Goal: Information Seeking & Learning: Check status

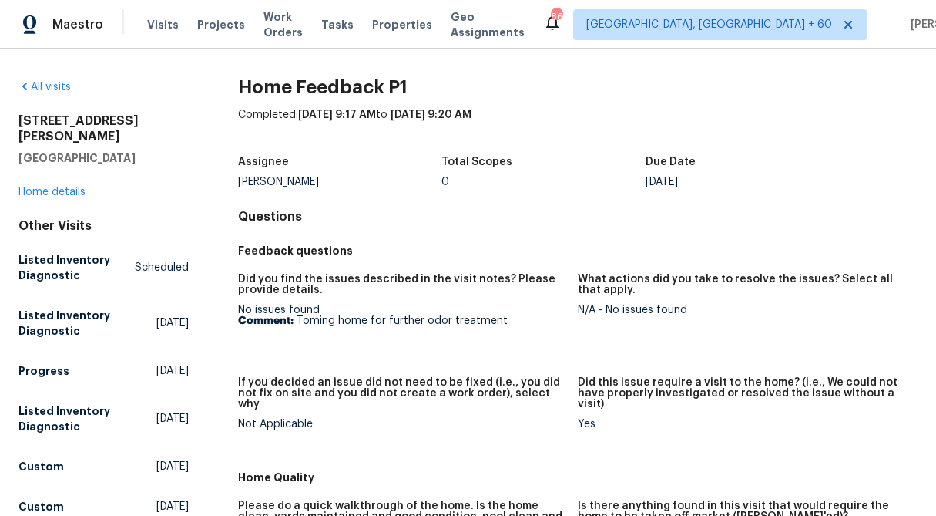
click at [18, 183] on div "5670 S Lowell Blvd Littleton, CO 80123 Home details" at bounding box center [103, 156] width 170 height 86
click at [39, 187] on link "Home details" at bounding box center [51, 192] width 67 height 11
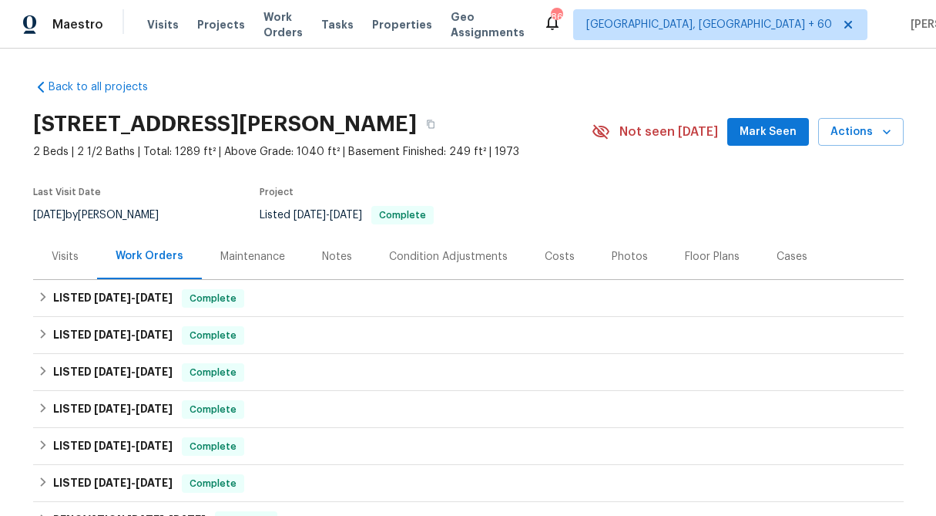
scroll to position [170, 0]
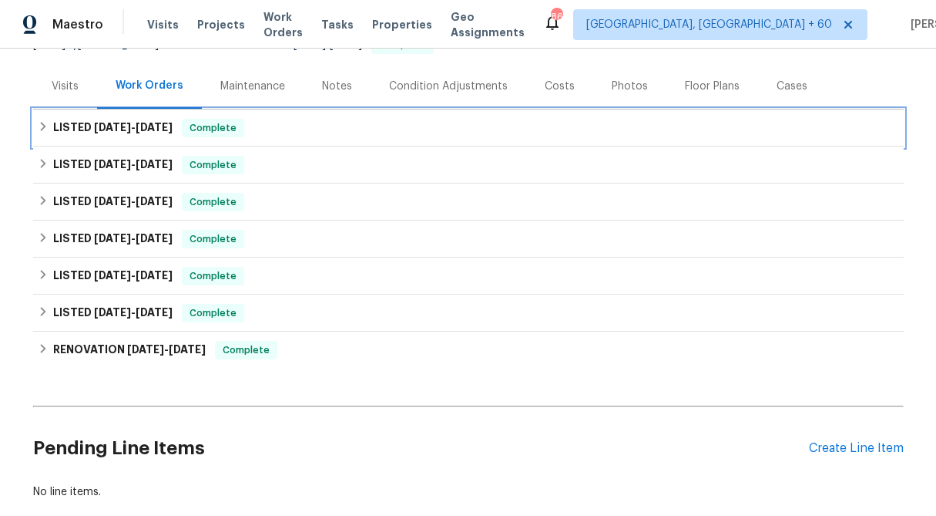
click at [40, 125] on icon at bounding box center [43, 126] width 11 height 11
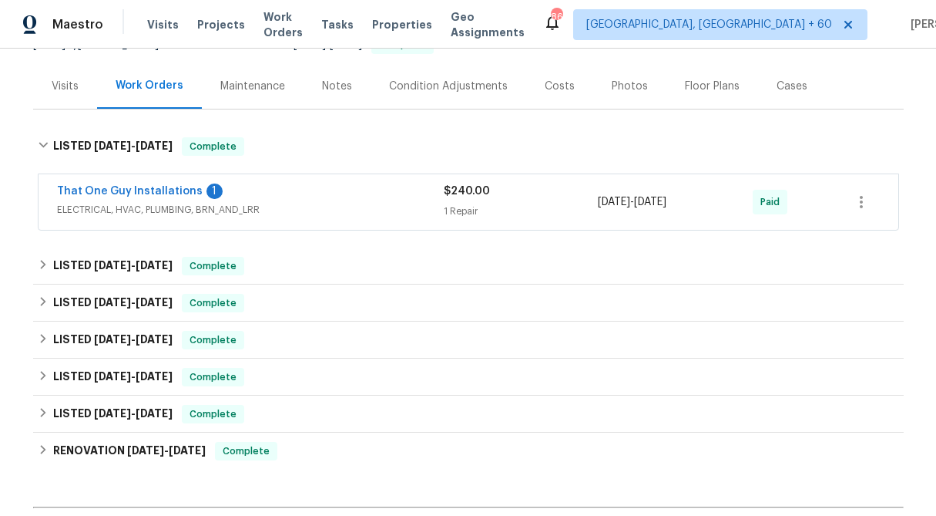
click at [73, 86] on div "Visits" at bounding box center [65, 86] width 27 height 15
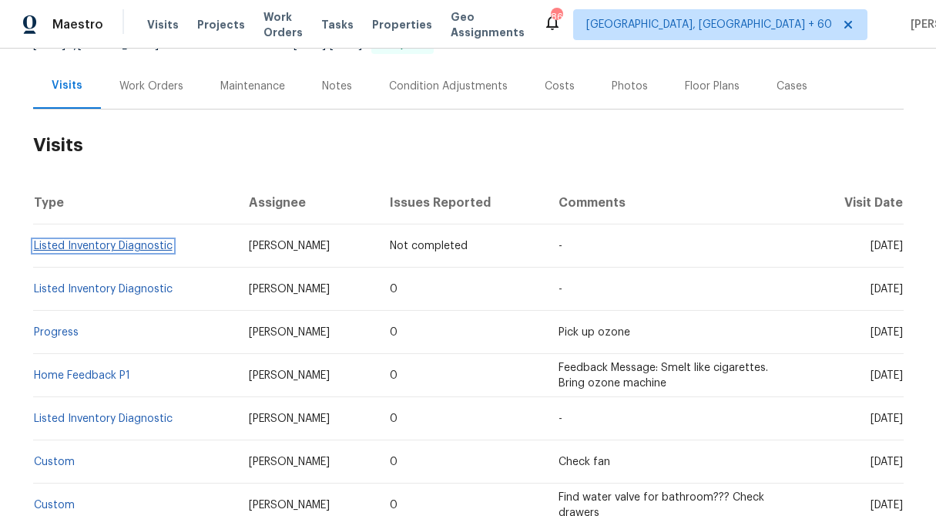
click at [99, 246] on link "Listed Inventory Diagnostic" at bounding box center [103, 245] width 139 height 11
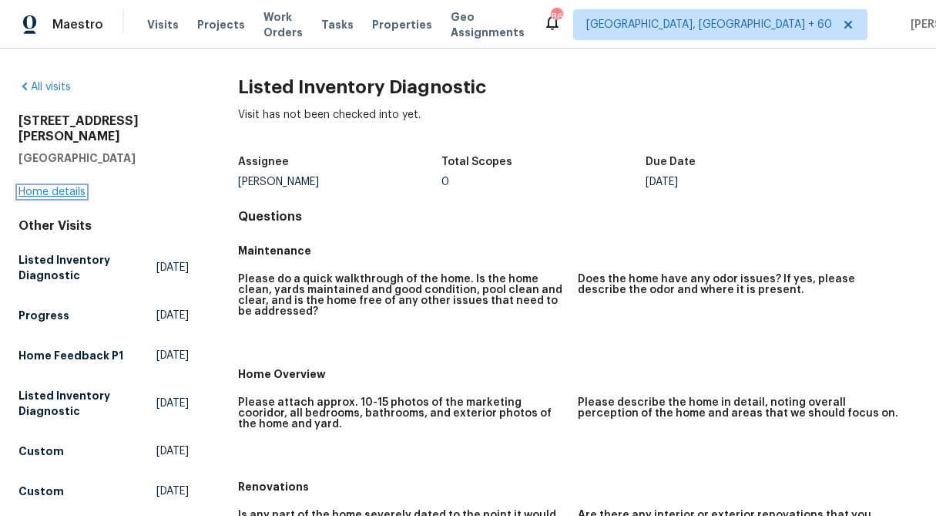
click at [50, 187] on link "Home details" at bounding box center [51, 192] width 67 height 11
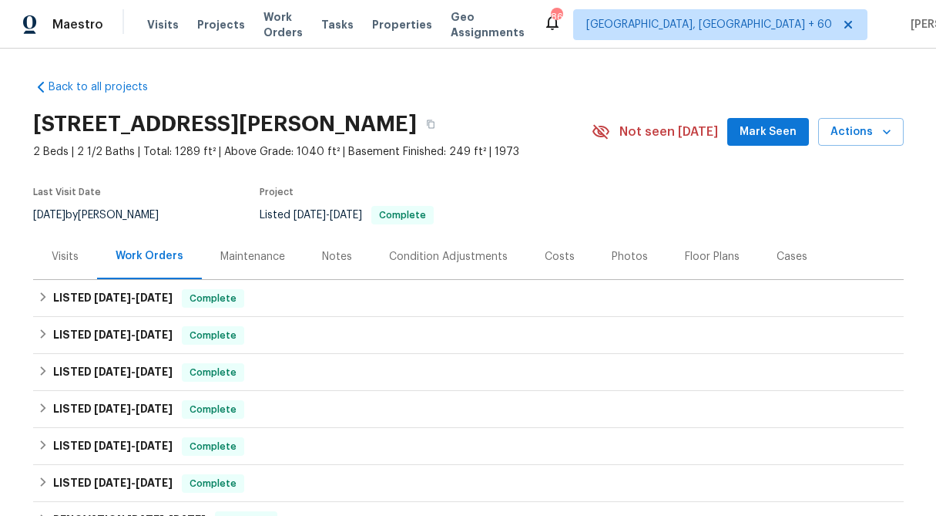
click at [65, 251] on div "Visits" at bounding box center [65, 256] width 27 height 15
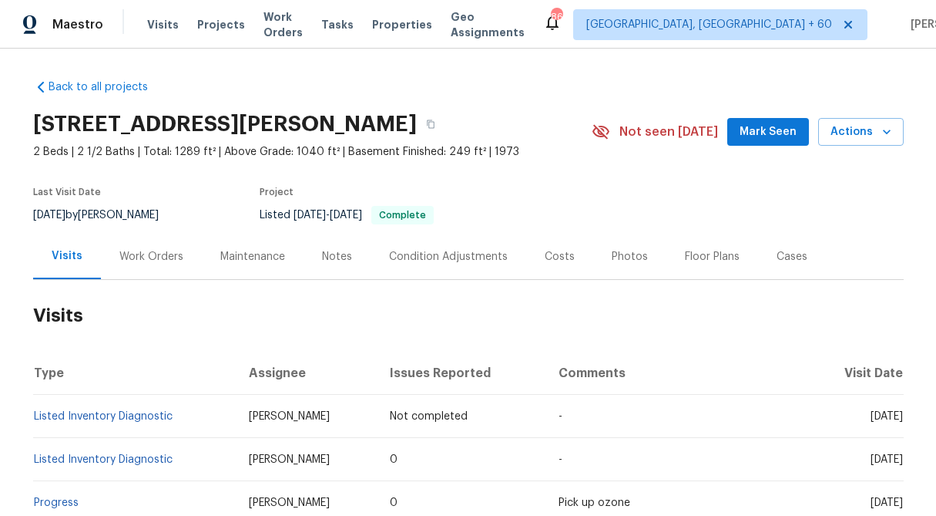
click at [157, 254] on div "Work Orders" at bounding box center [151, 256] width 64 height 15
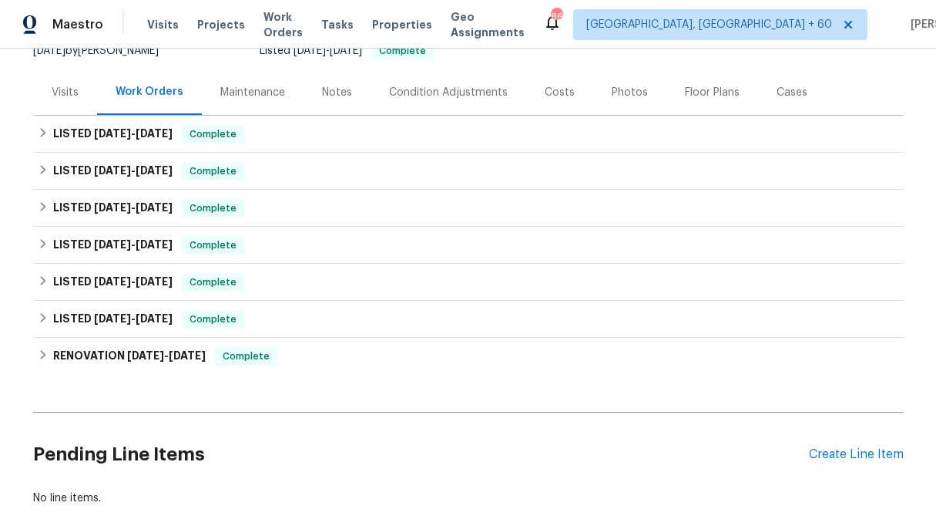
scroll to position [165, 0]
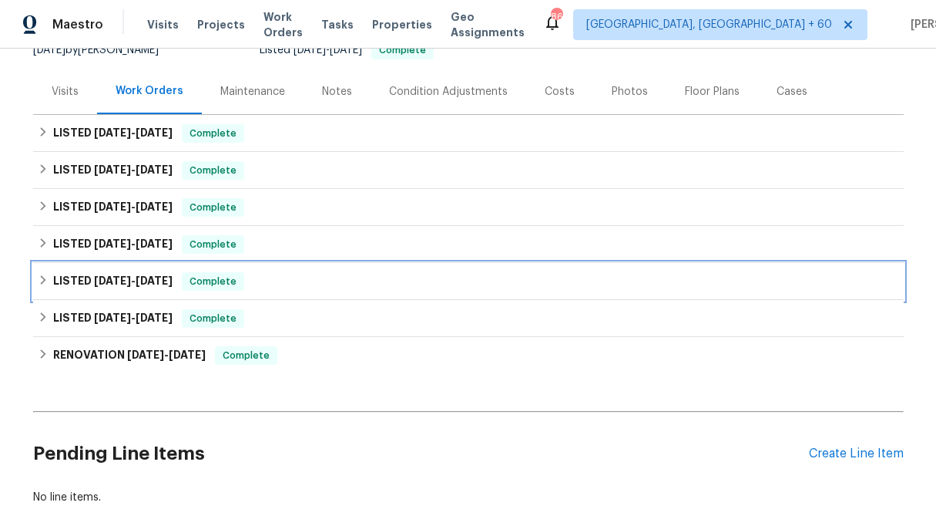
click at [42, 281] on icon at bounding box center [43, 279] width 11 height 11
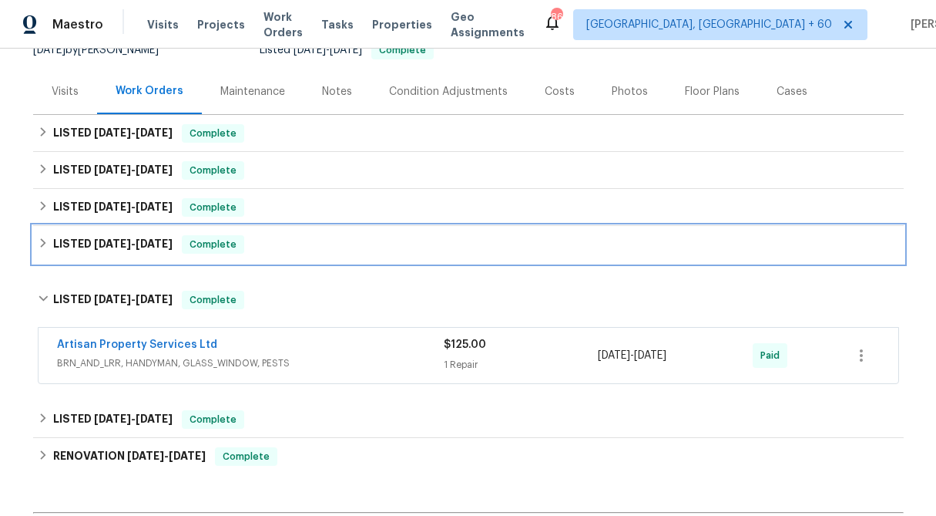
click at [42, 240] on icon at bounding box center [42, 242] width 5 height 9
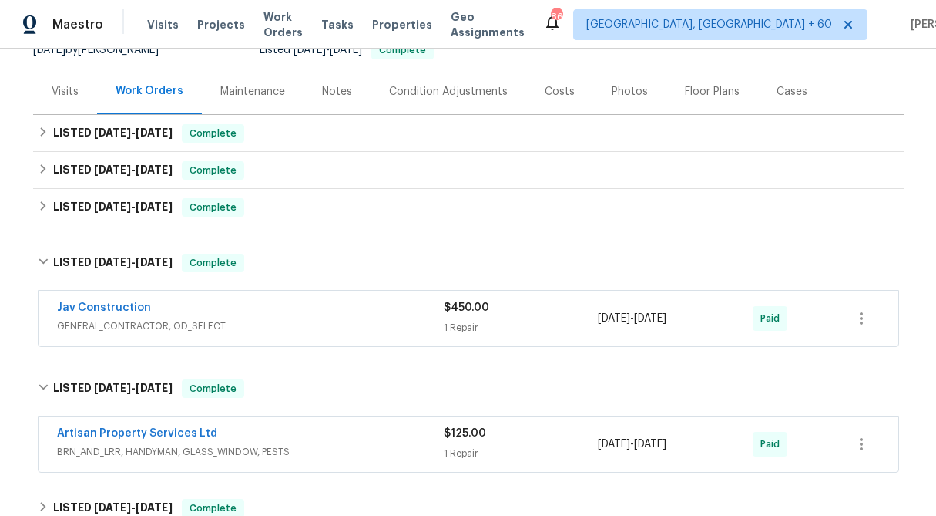
click at [480, 321] on div "1 Repair" at bounding box center [521, 327] width 155 height 15
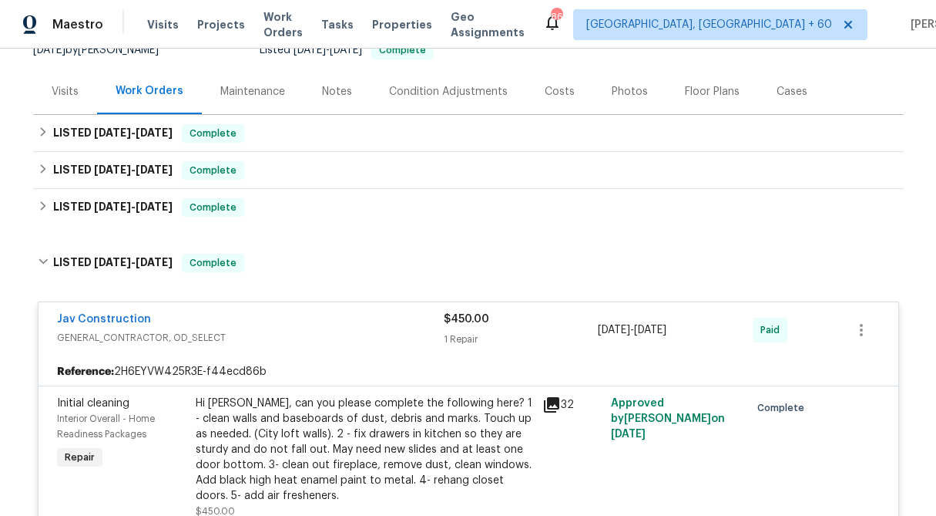
click at [480, 321] on span "$450.00" at bounding box center [466, 319] width 45 height 11
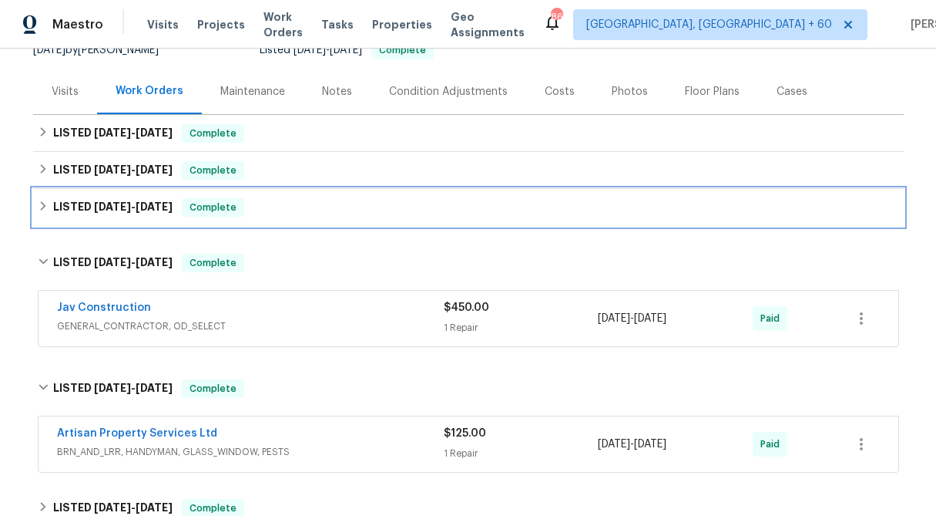
click at [45, 201] on icon at bounding box center [43, 205] width 11 height 11
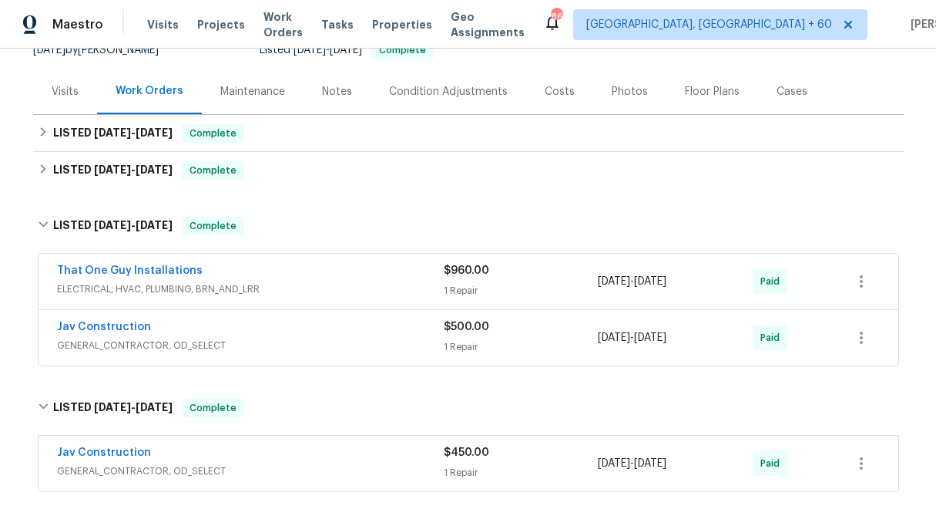
click at [65, 94] on div "Visits" at bounding box center [65, 91] width 27 height 15
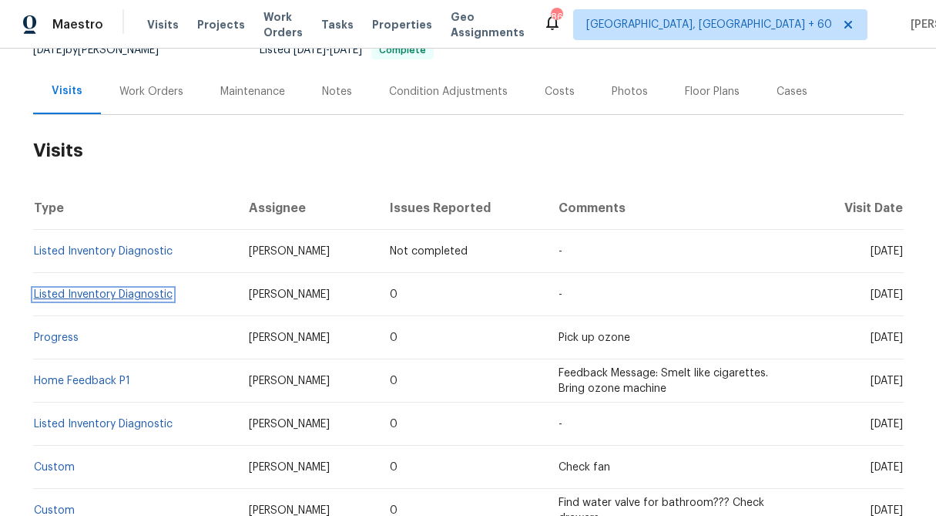
click at [112, 298] on link "Listed Inventory Diagnostic" at bounding box center [103, 294] width 139 height 11
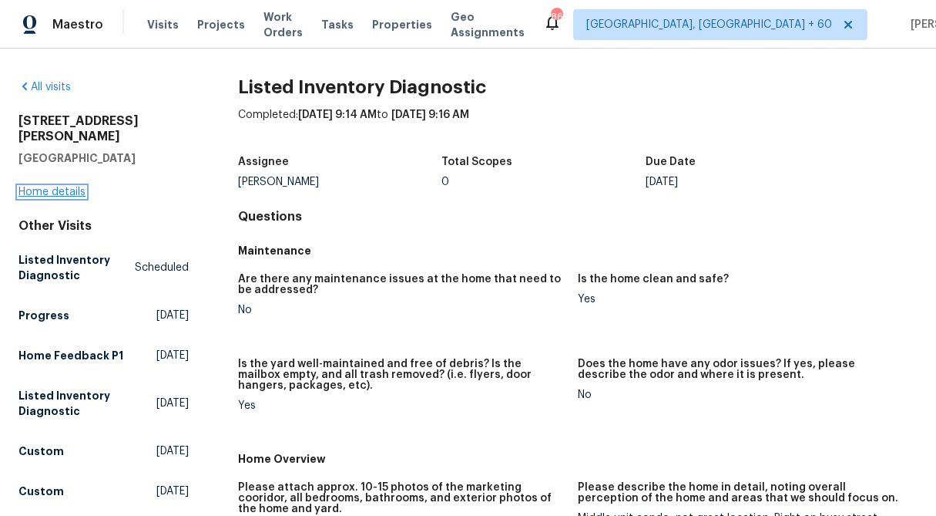
click at [39, 187] on link "Home details" at bounding box center [51, 192] width 67 height 11
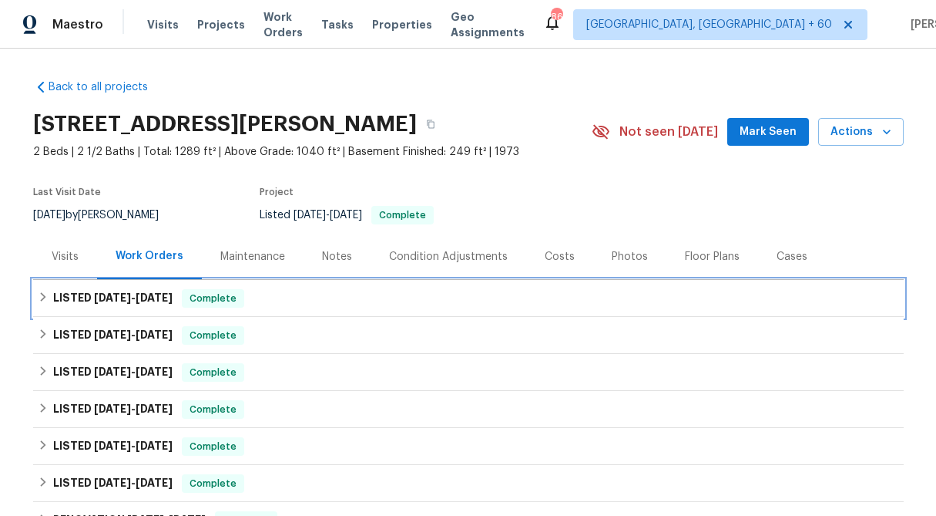
click at [39, 300] on icon at bounding box center [43, 296] width 11 height 11
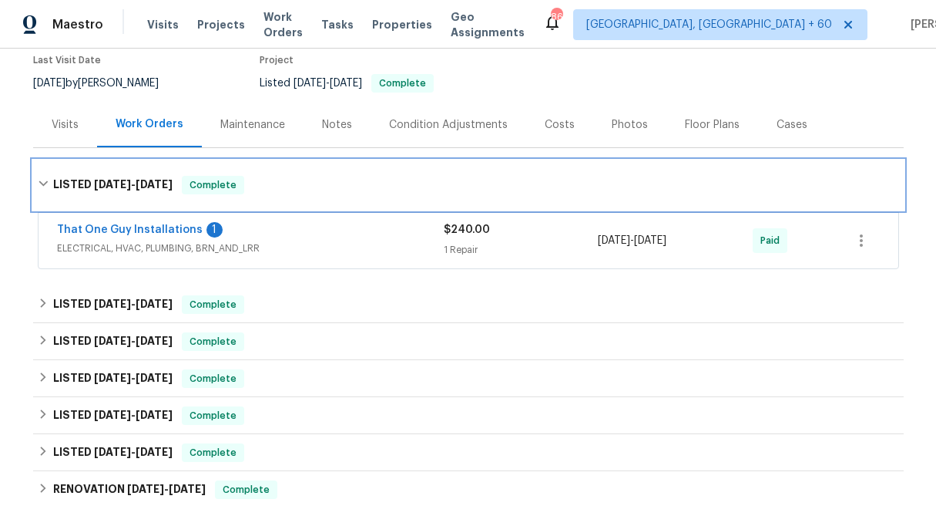
scroll to position [134, 0]
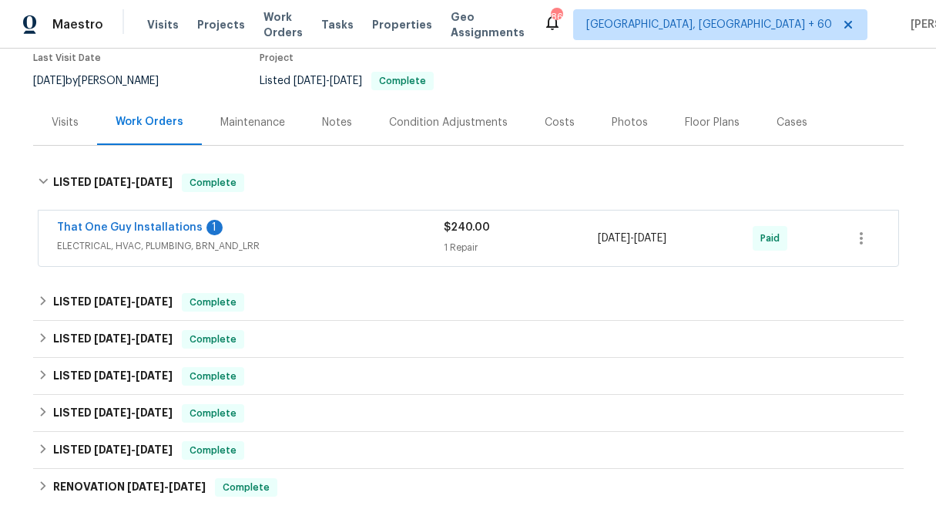
click at [459, 230] on span "$240.00" at bounding box center [467, 227] width 46 height 11
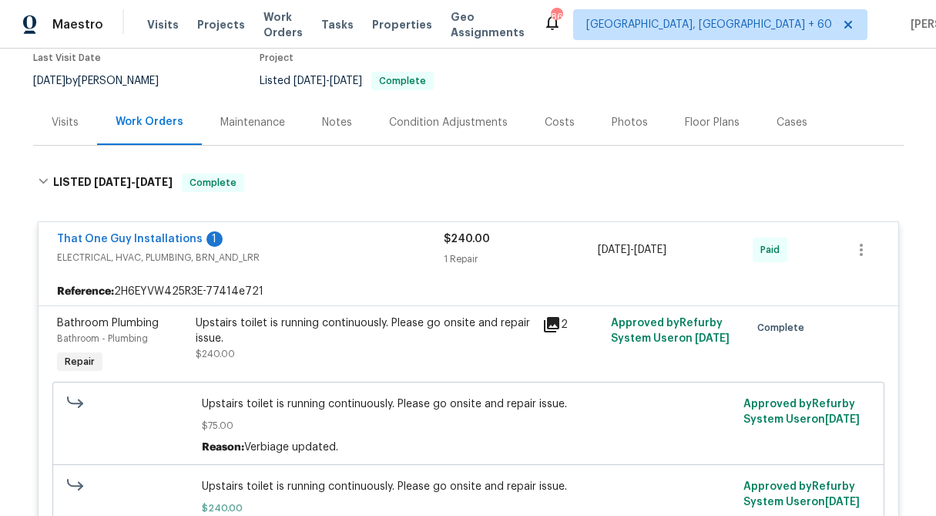
click at [472, 250] on div "$240.00 1 Repair" at bounding box center [521, 249] width 155 height 37
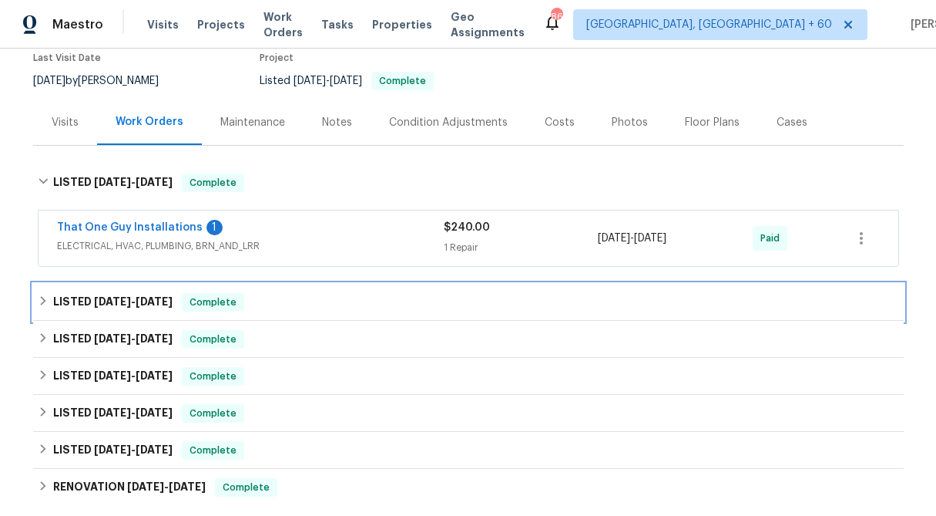
click at [46, 295] on icon at bounding box center [43, 300] width 11 height 11
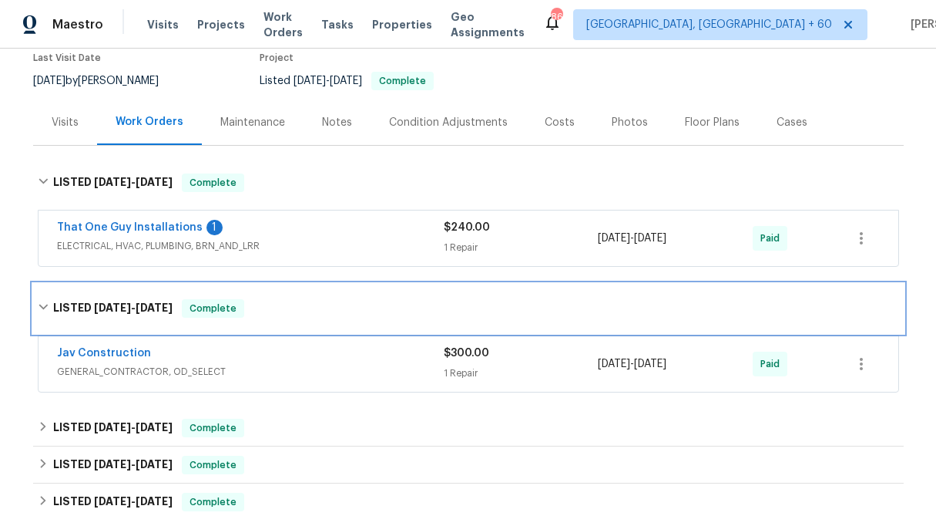
scroll to position [261, 0]
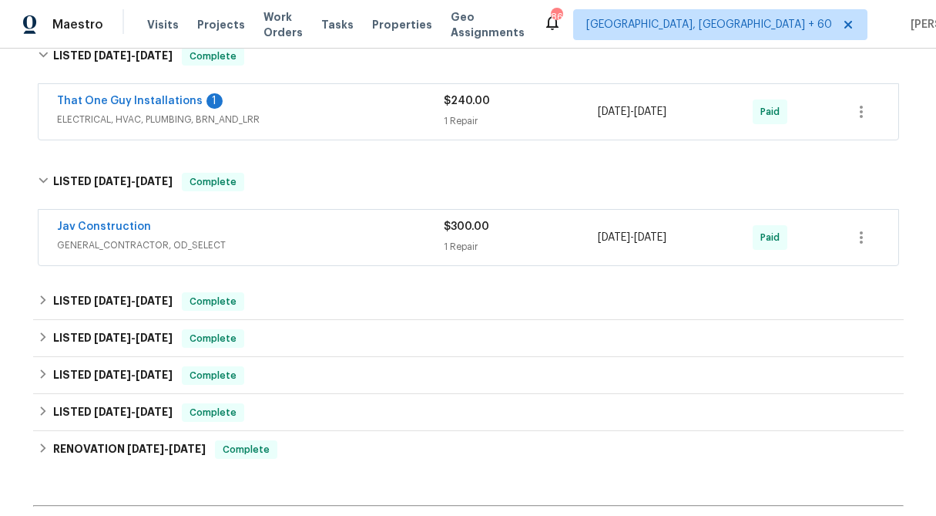
click at [483, 223] on span "$300.00" at bounding box center [466, 226] width 45 height 11
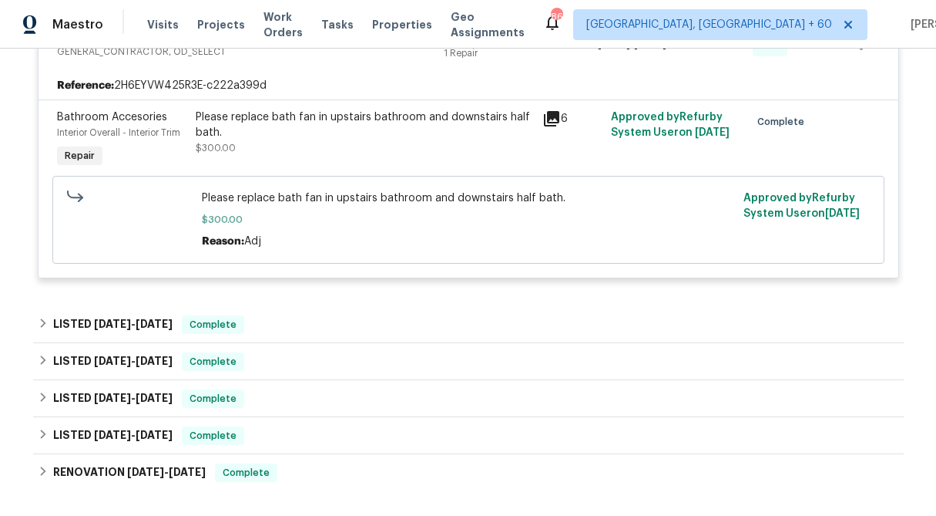
scroll to position [466, 0]
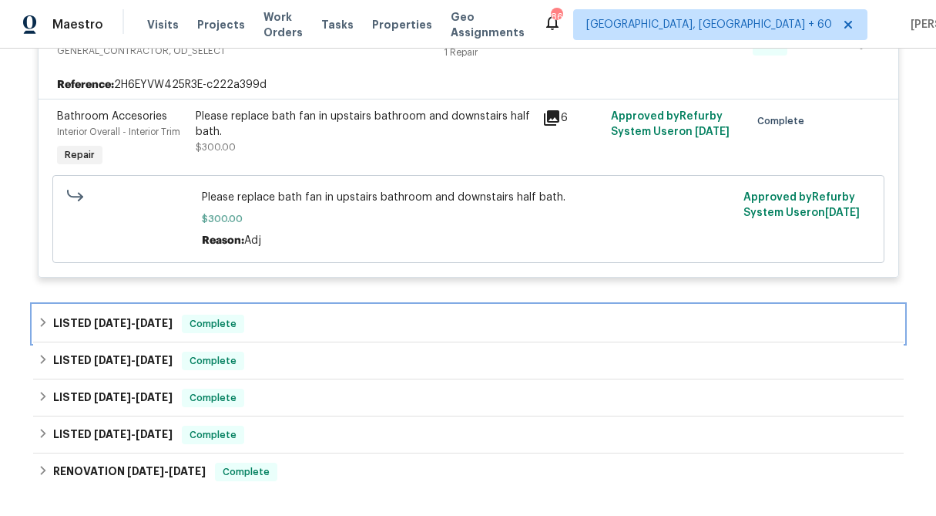
click at [42, 318] on icon at bounding box center [43, 322] width 11 height 11
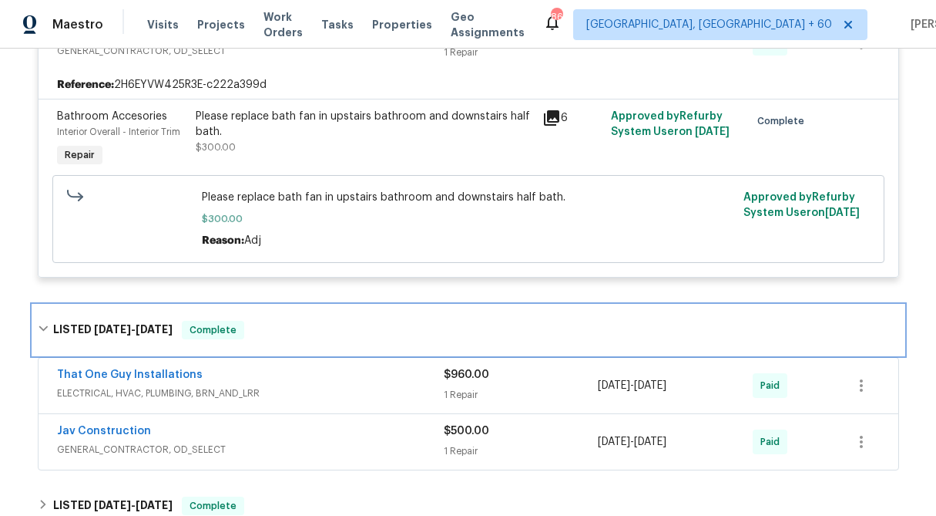
scroll to position [659, 0]
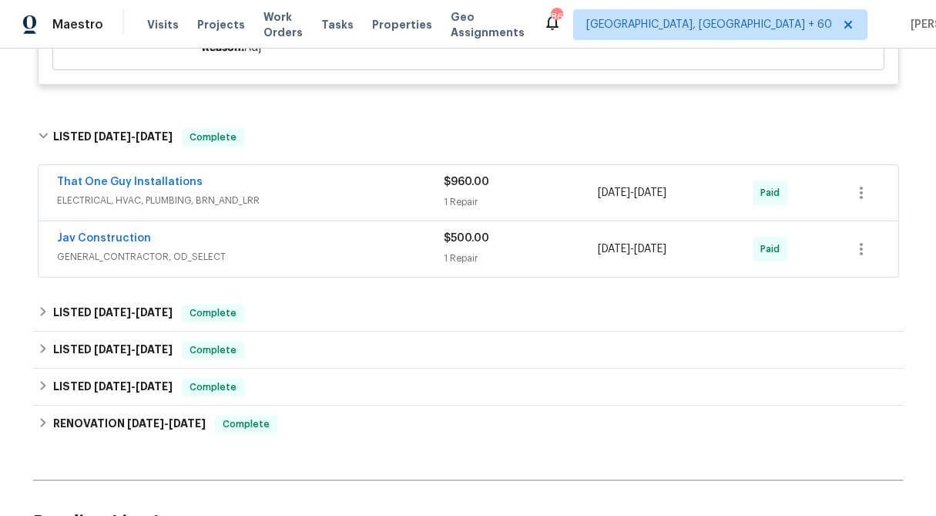
click at [469, 187] on span "$960.00" at bounding box center [466, 181] width 45 height 11
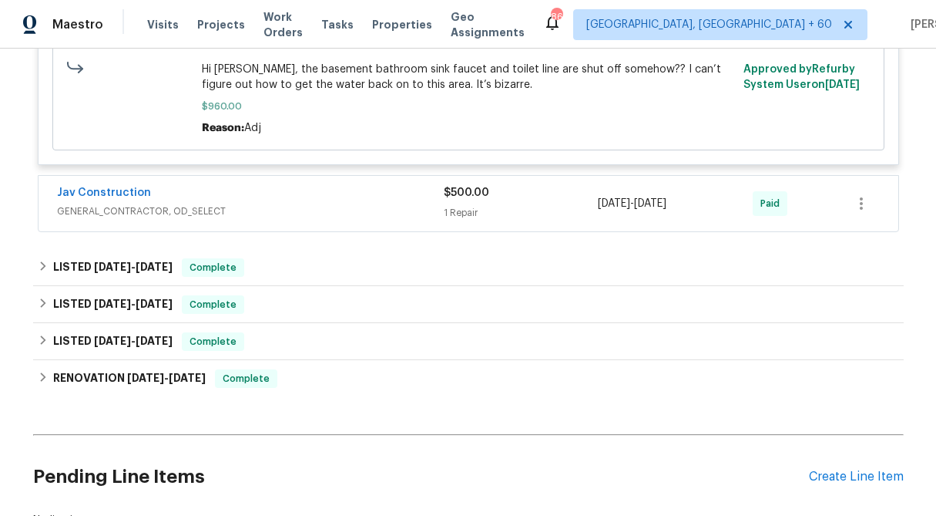
scroll to position [1049, 0]
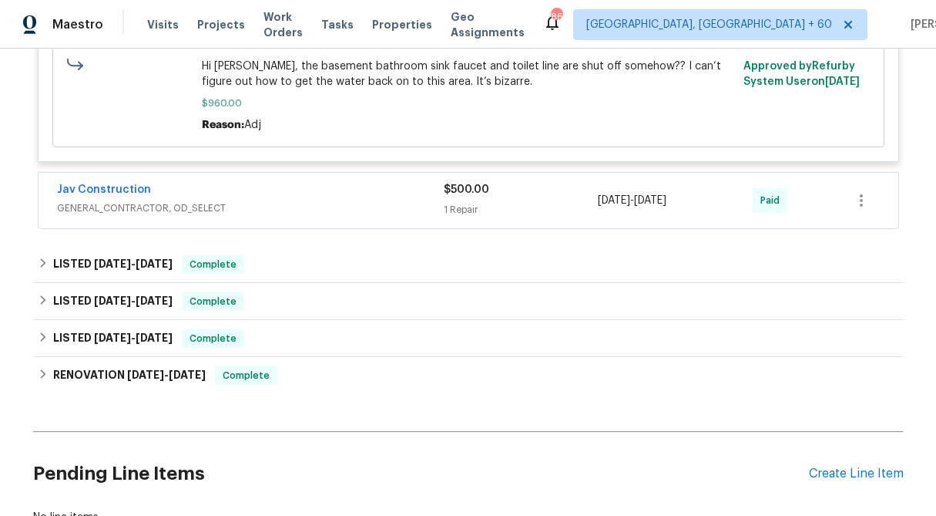
click at [470, 197] on div "$500.00" at bounding box center [521, 189] width 155 height 15
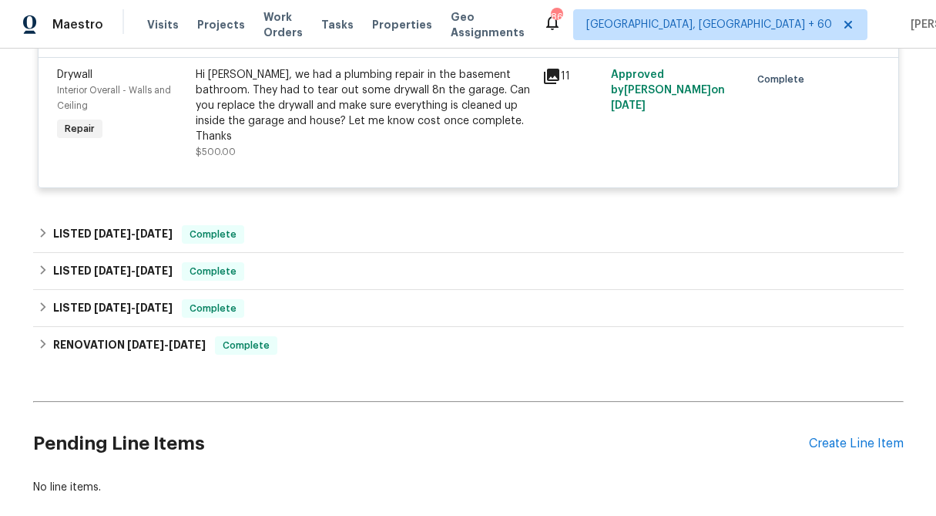
scroll to position [1248, 0]
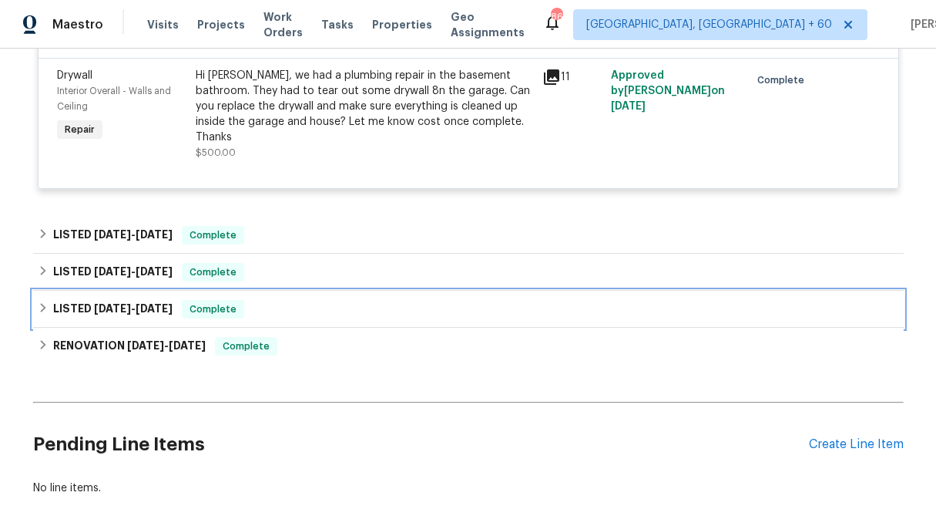
click at [43, 303] on icon at bounding box center [42, 307] width 5 height 9
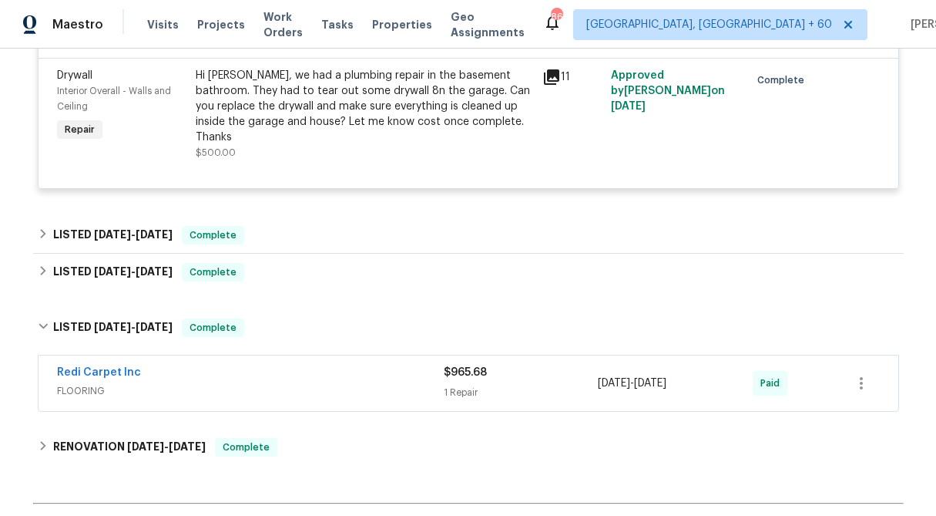
click at [454, 369] on div "$965.68 1 Repair" at bounding box center [521, 383] width 155 height 37
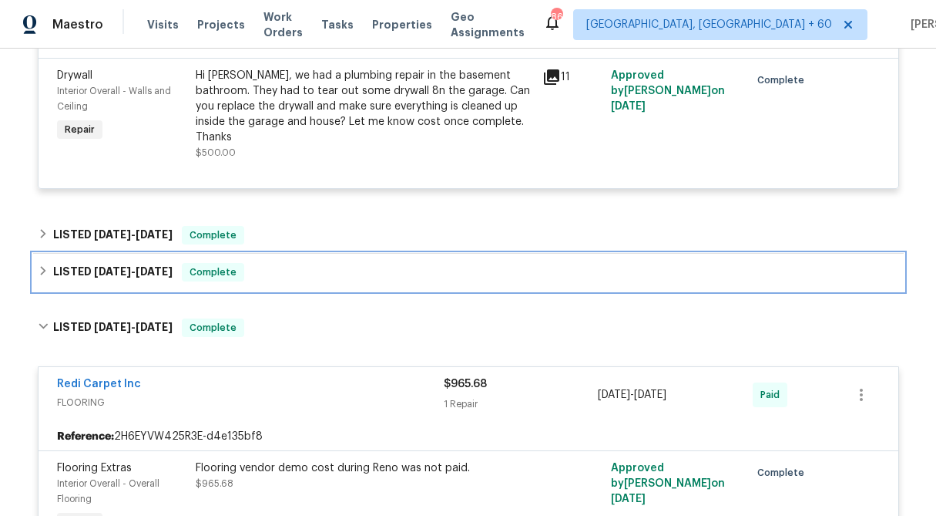
click at [45, 265] on icon at bounding box center [43, 270] width 11 height 11
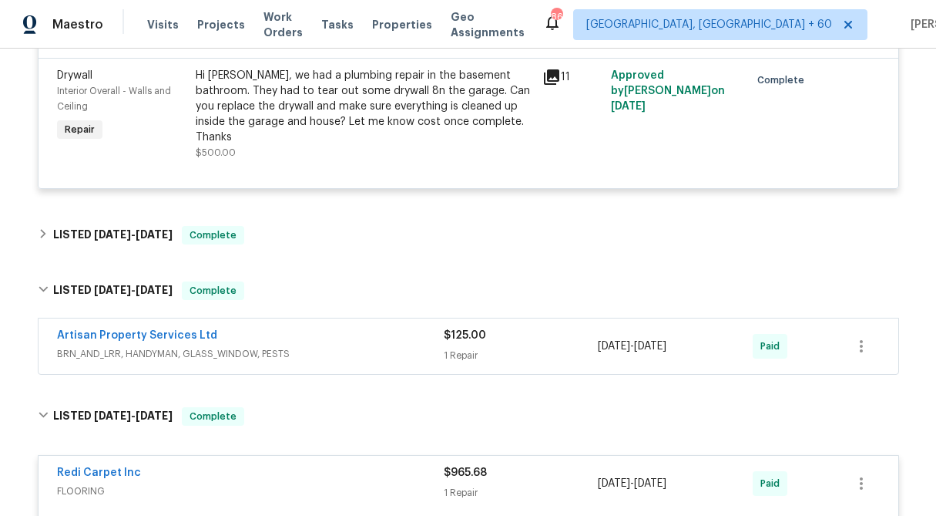
click at [462, 328] on div "$125.00" at bounding box center [521, 335] width 155 height 15
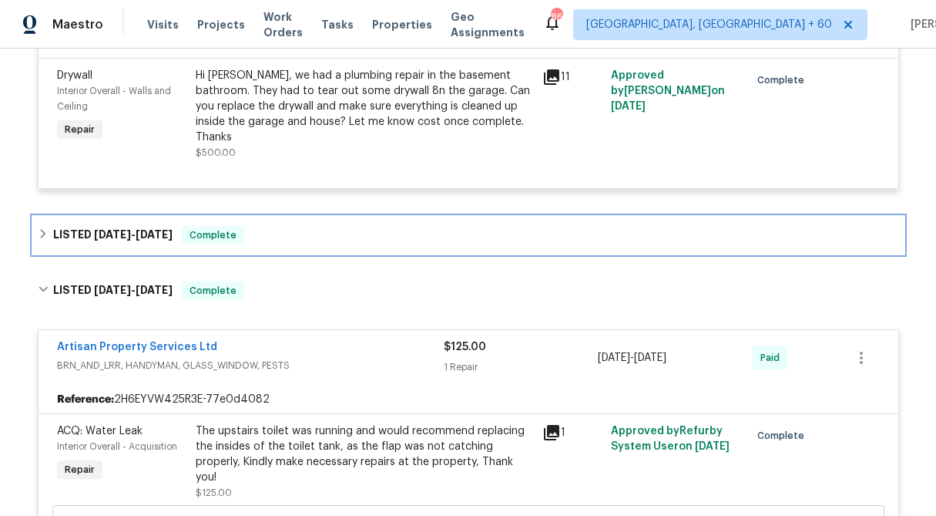
click at [45, 228] on icon at bounding box center [43, 233] width 11 height 11
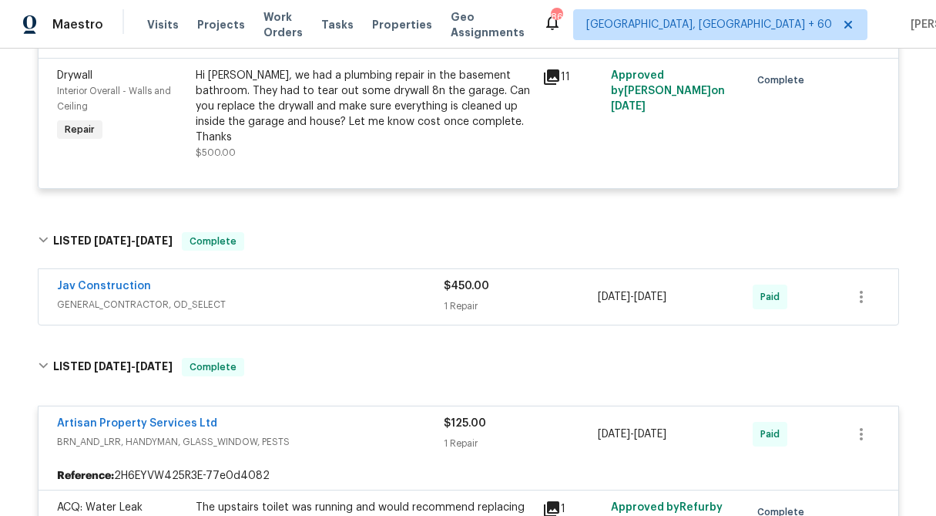
click at [481, 298] on div "1 Repair" at bounding box center [521, 305] width 155 height 15
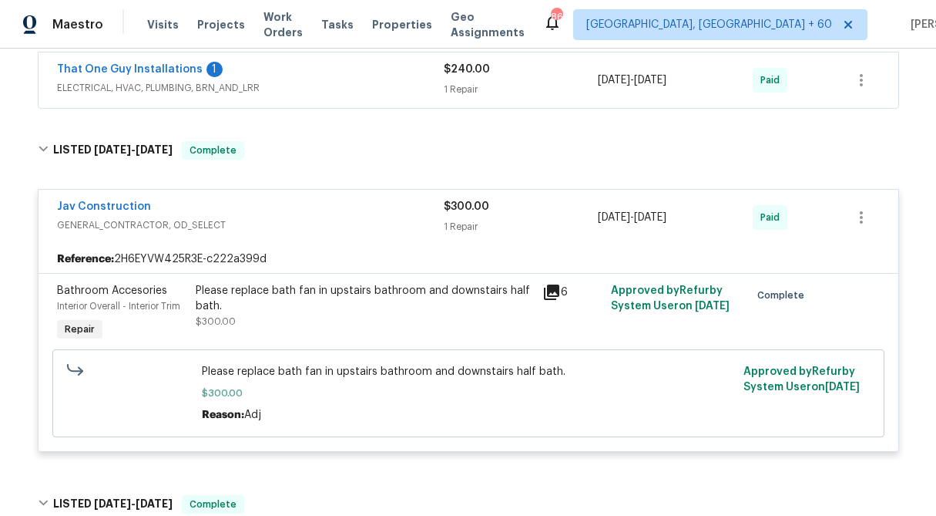
scroll to position [0, 0]
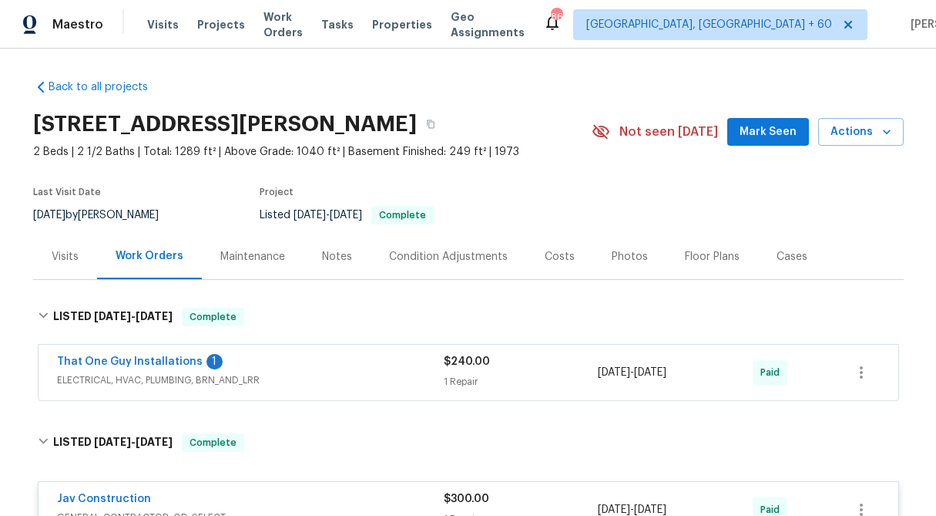
click at [67, 250] on div "Visits" at bounding box center [65, 256] width 27 height 15
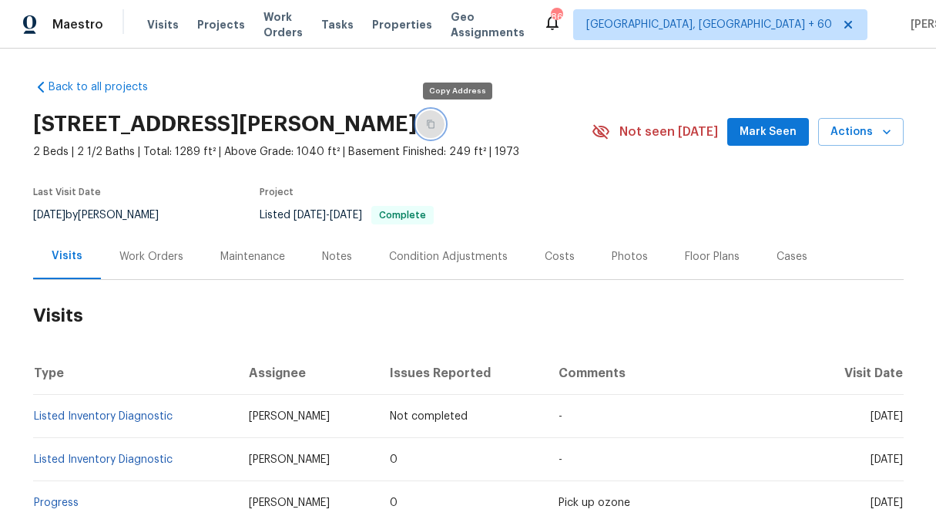
click at [435, 121] on icon "button" at bounding box center [431, 124] width 8 height 8
click at [137, 263] on div "Work Orders" at bounding box center [151, 256] width 64 height 15
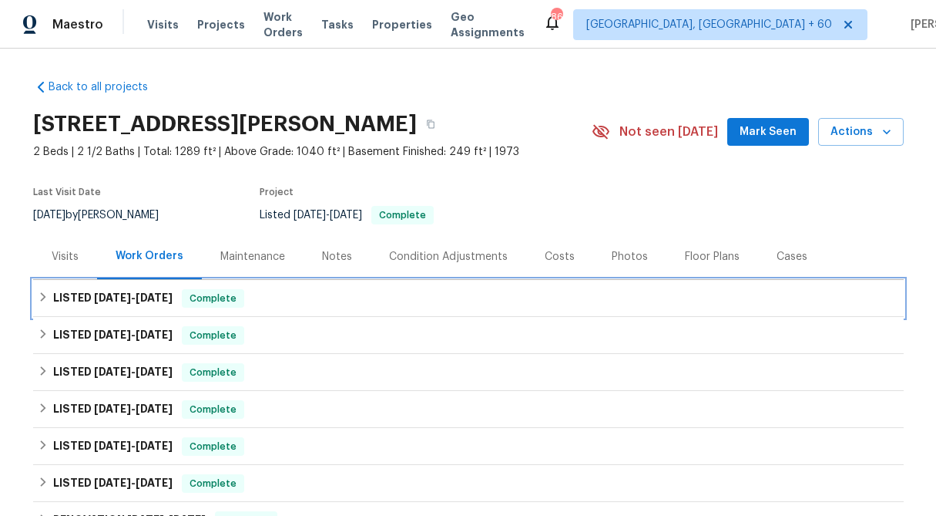
click at [39, 293] on icon at bounding box center [43, 296] width 11 height 11
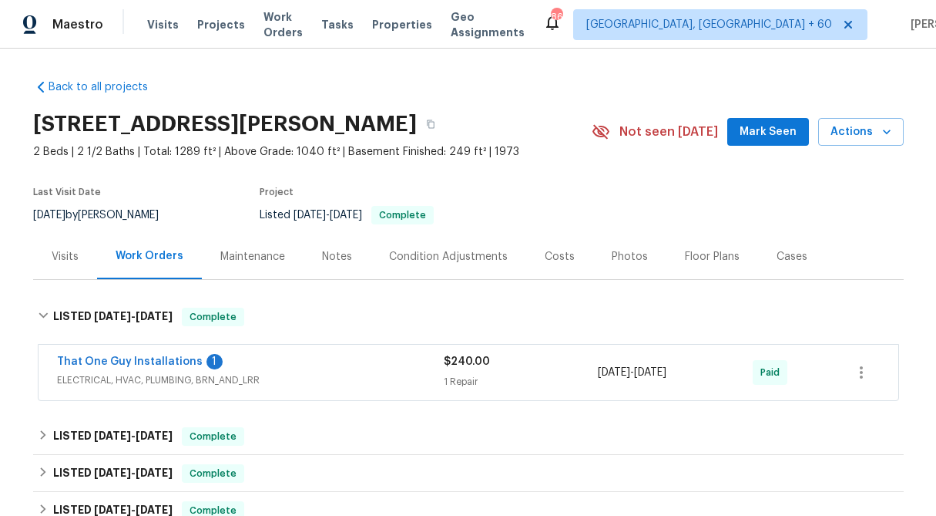
click at [472, 374] on div "1 Repair" at bounding box center [521, 381] width 155 height 15
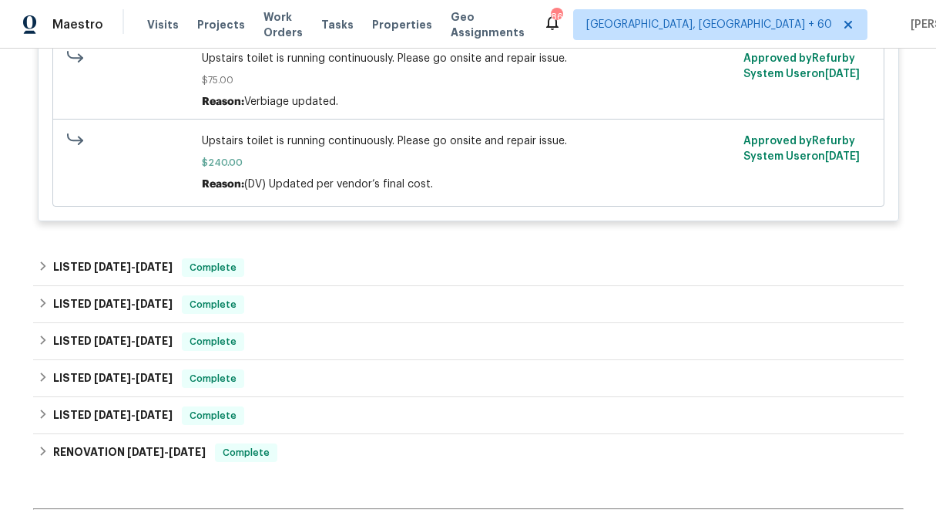
scroll to position [482, 0]
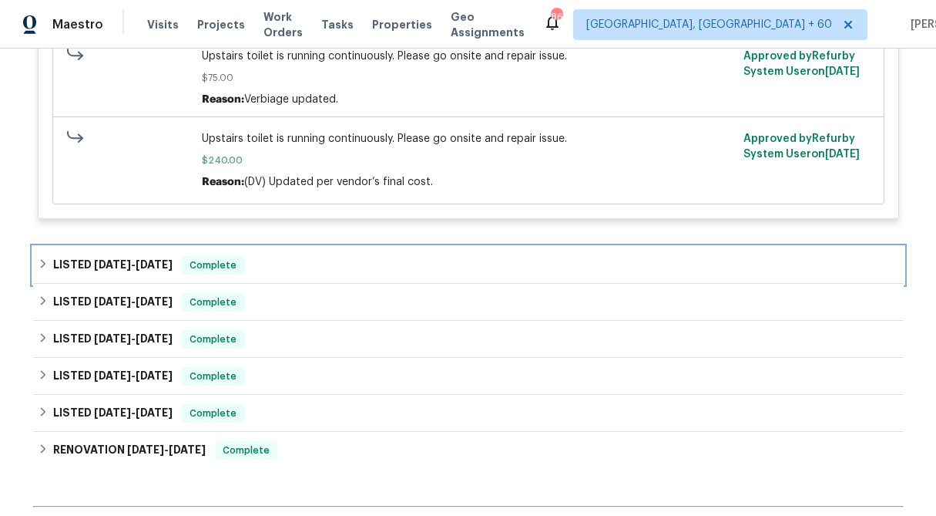
click at [33, 259] on div "LISTED 5/8/25 - 5/14/25 Complete" at bounding box center [468, 265] width 871 height 37
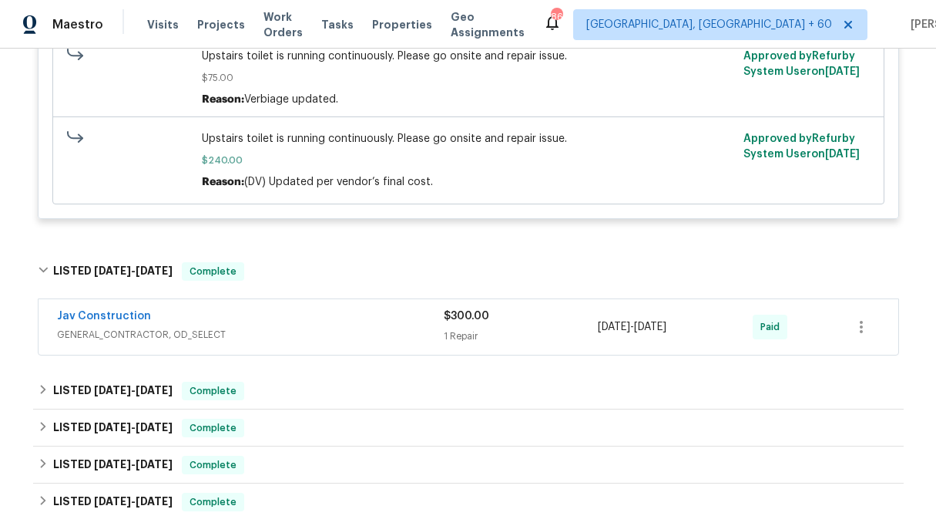
click at [476, 331] on div "1 Repair" at bounding box center [521, 335] width 155 height 15
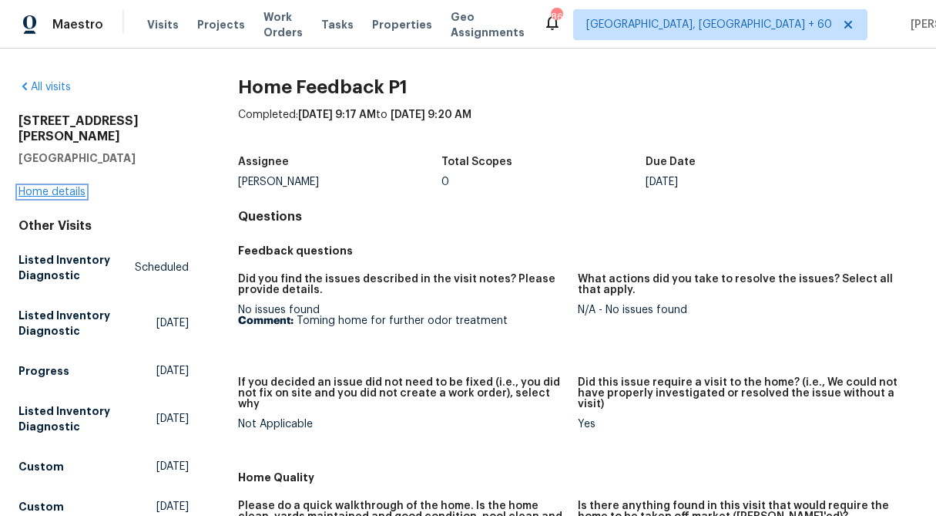
click at [72, 187] on link "Home details" at bounding box center [51, 192] width 67 height 11
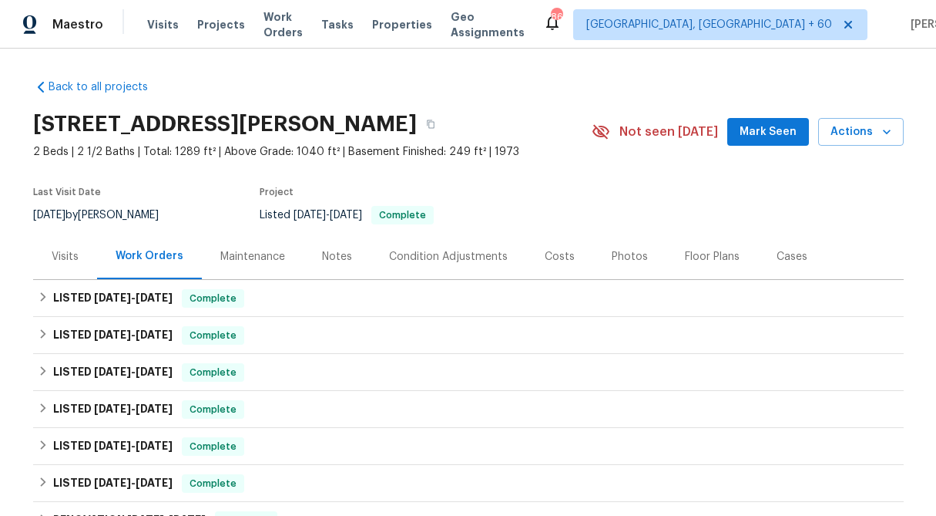
click at [55, 254] on div "Visits" at bounding box center [65, 256] width 27 height 15
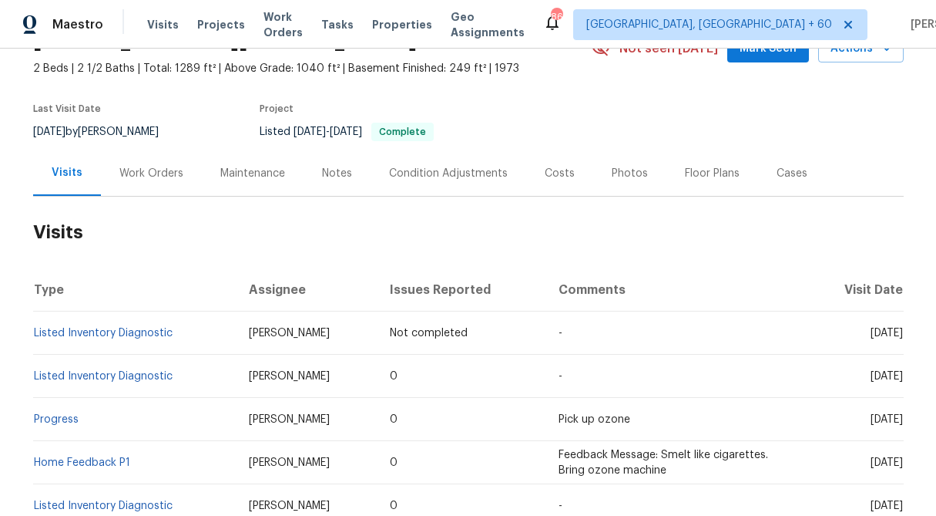
scroll to position [67, 0]
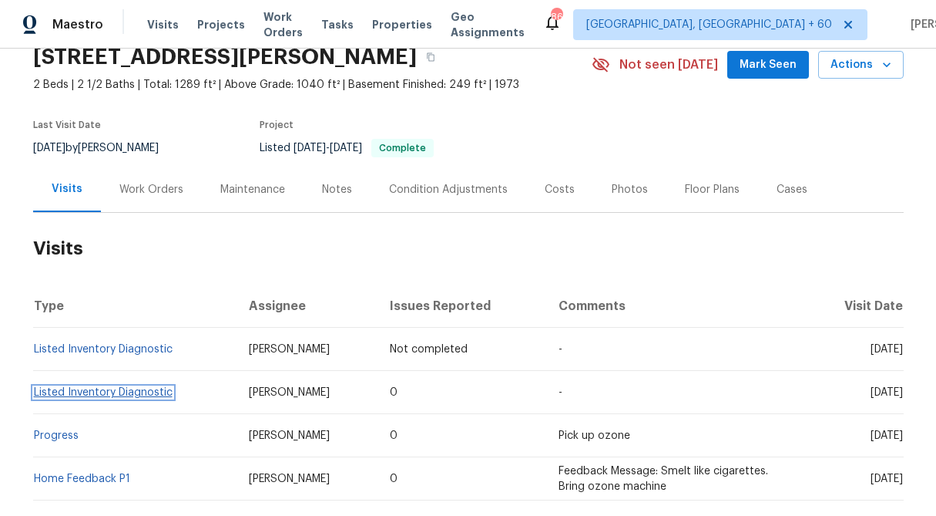
click at [106, 388] on link "Listed Inventory Diagnostic" at bounding box center [103, 392] width 139 height 11
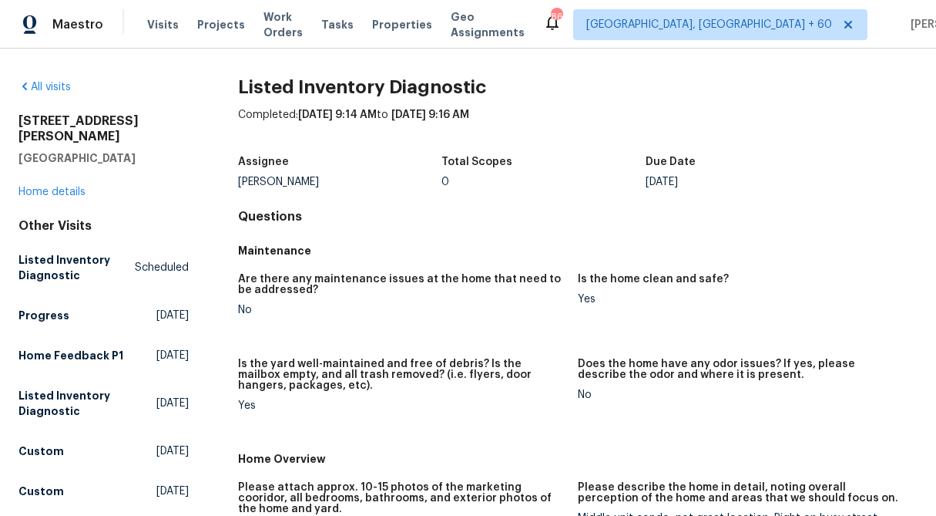
click at [62, 170] on div "5670 S Lowell Blvd Littleton, CO 80123 Home details" at bounding box center [103, 156] width 170 height 86
click at [65, 187] on link "Home details" at bounding box center [51, 192] width 67 height 11
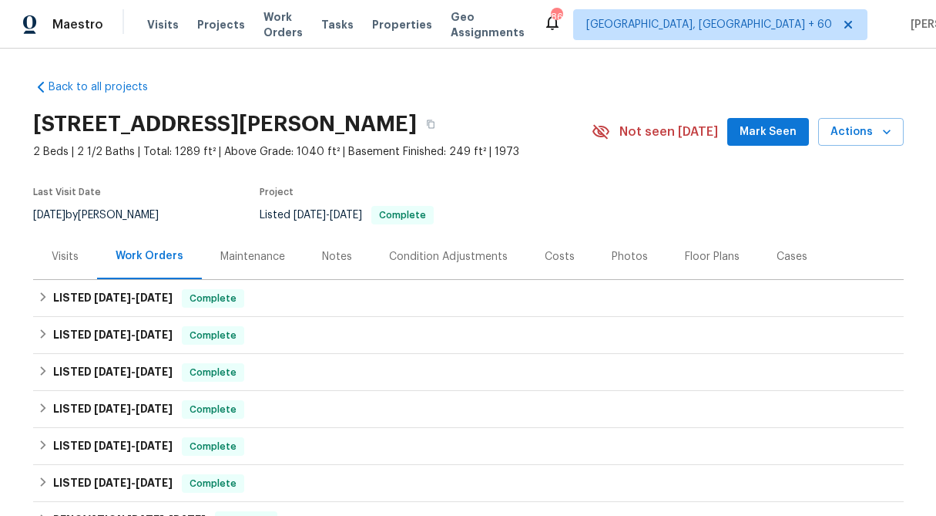
click at [53, 255] on div "Visits" at bounding box center [65, 256] width 27 height 15
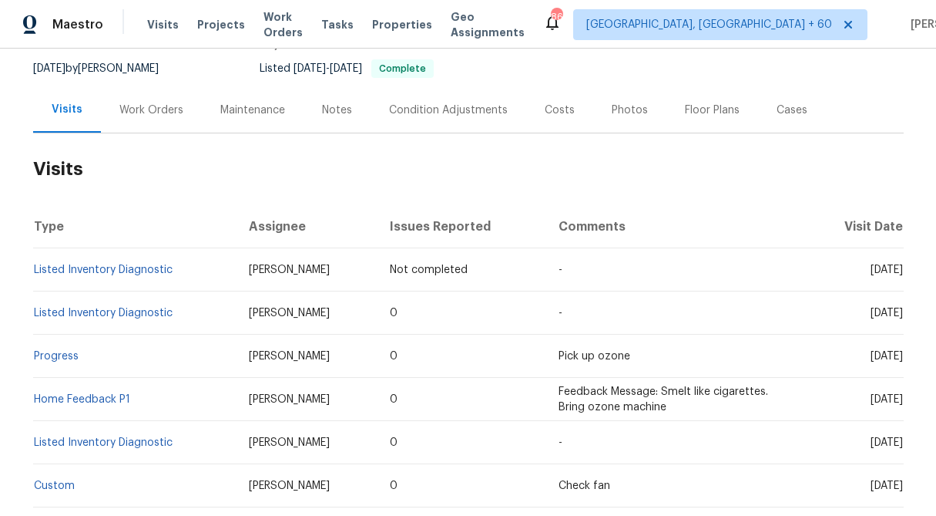
scroll to position [151, 0]
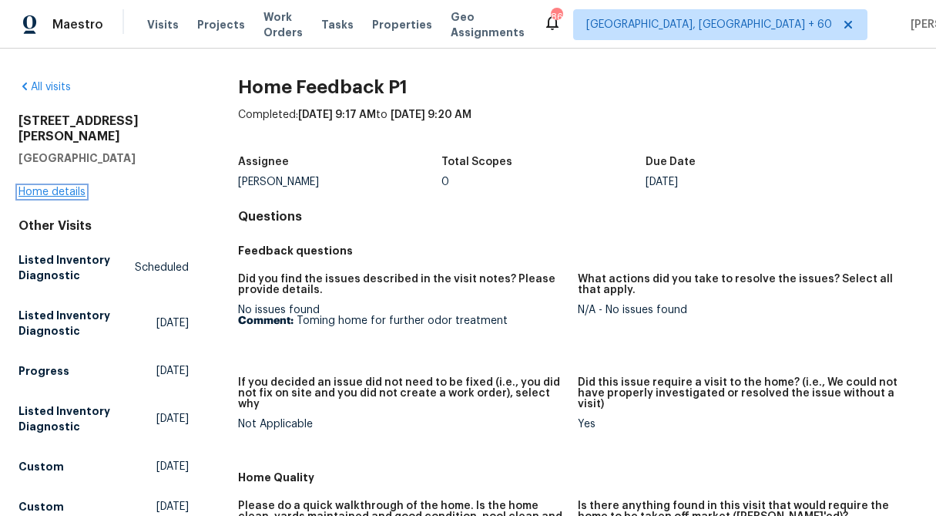
click at [68, 187] on link "Home details" at bounding box center [51, 192] width 67 height 11
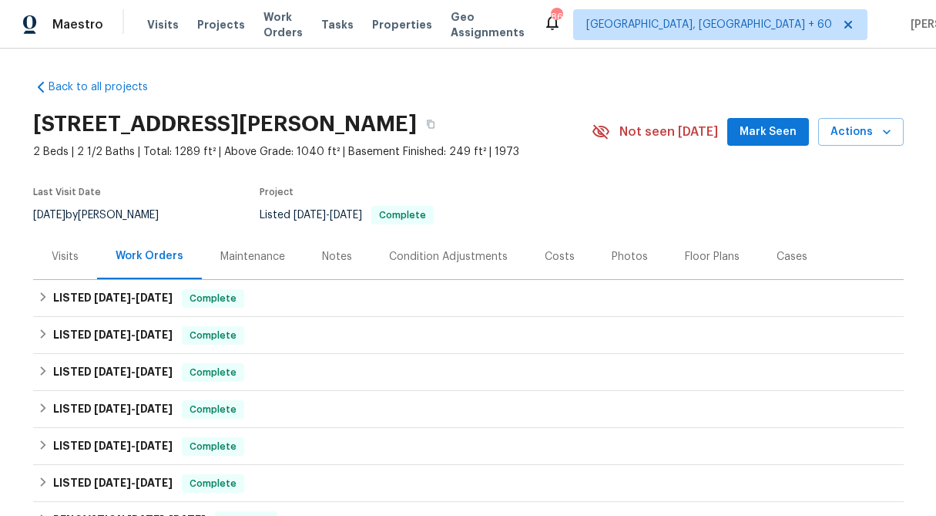
click at [62, 257] on div "Visits" at bounding box center [65, 256] width 27 height 15
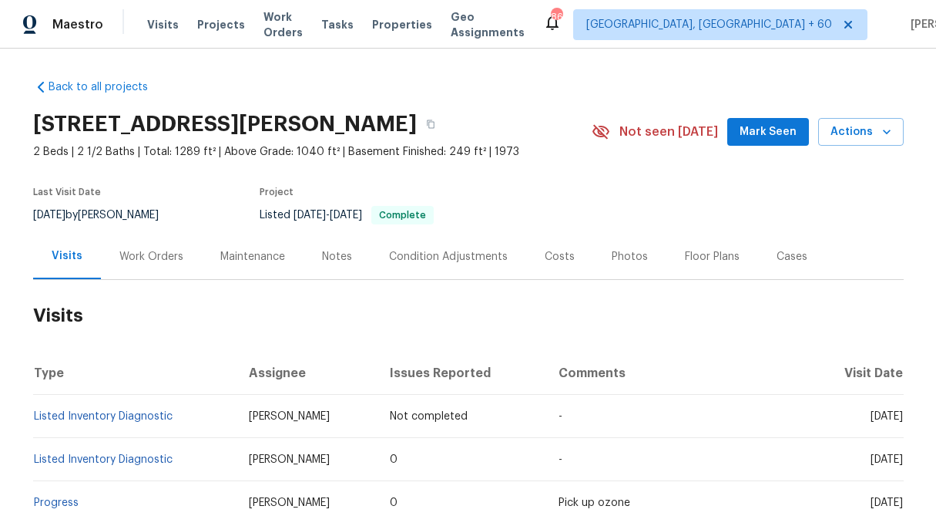
scroll to position [162, 0]
